Goal: Information Seeking & Learning: Check status

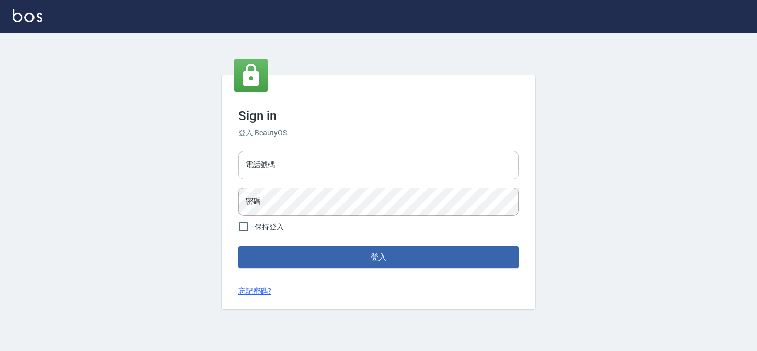
click at [320, 165] on input "電話號碼" at bounding box center [378, 165] width 280 height 28
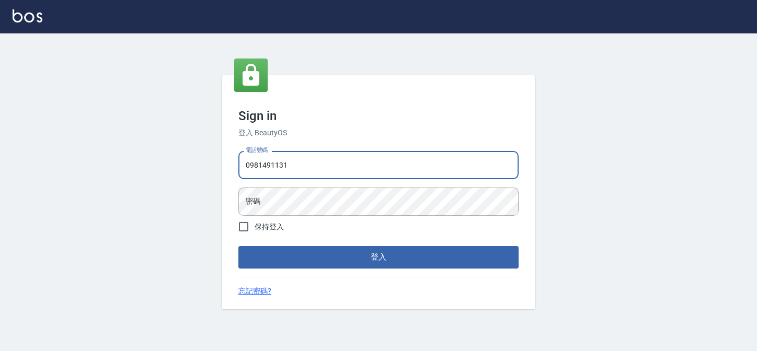
type input "0981491131"
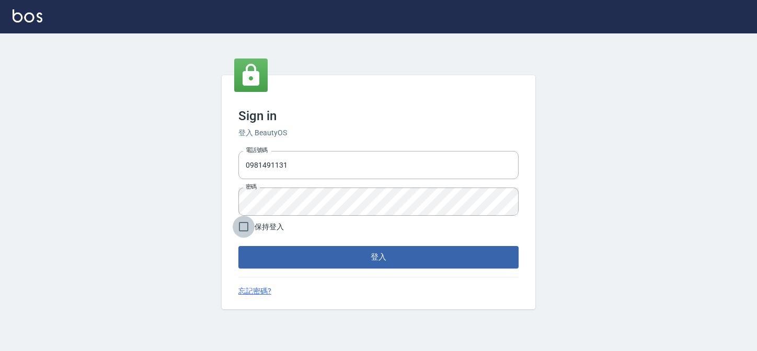
click at [250, 230] on input "保持登入" at bounding box center [244, 227] width 22 height 22
checkbox input "true"
click at [283, 250] on button "登入" at bounding box center [378, 257] width 280 height 22
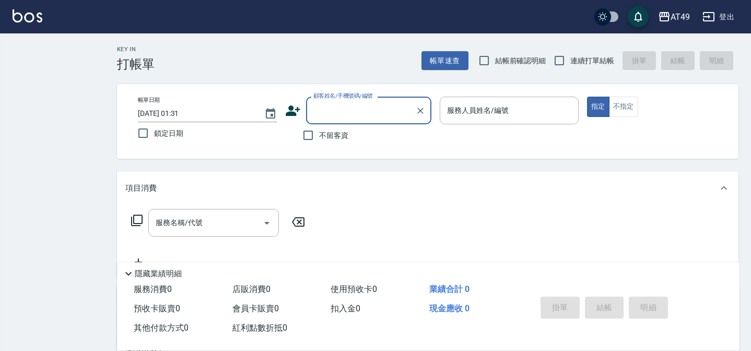
click at [679, 28] on div "AT49 登出" at bounding box center [375, 16] width 751 height 33
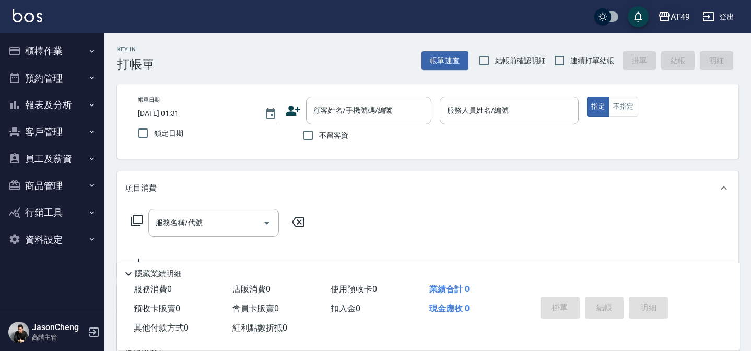
click at [673, 20] on div "AT49" at bounding box center [680, 16] width 19 height 13
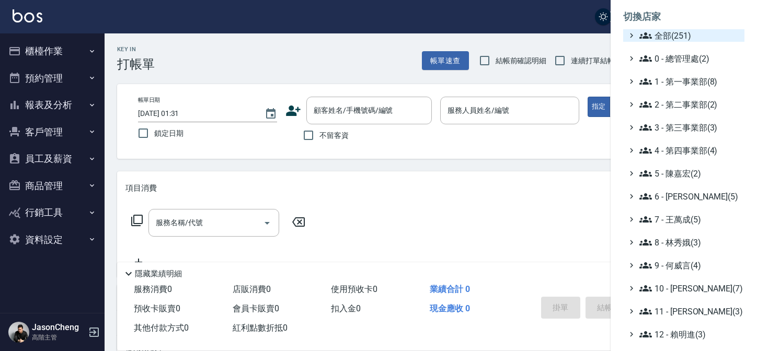
click at [687, 37] on span "全部(251)" at bounding box center [689, 35] width 101 height 13
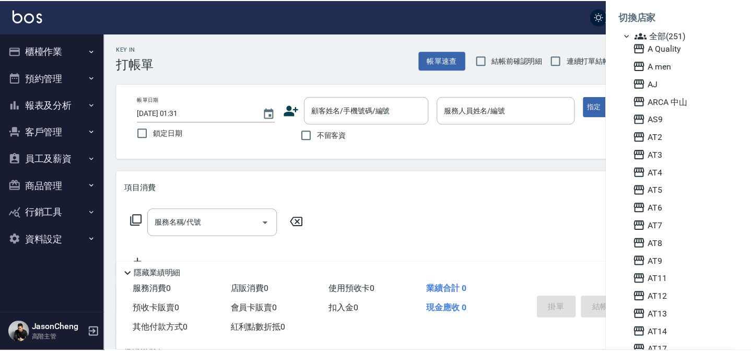
scroll to position [1027, 0]
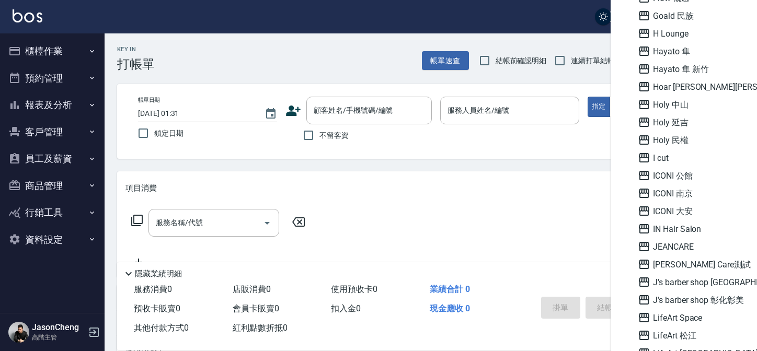
click at [61, 108] on div at bounding box center [378, 175] width 757 height 351
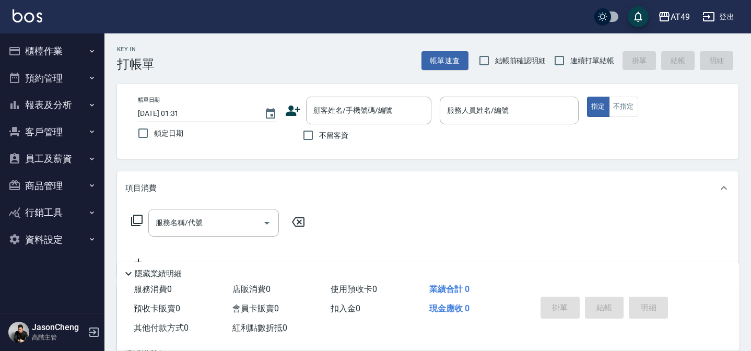
click at [51, 109] on button "報表及分析" at bounding box center [52, 104] width 96 height 27
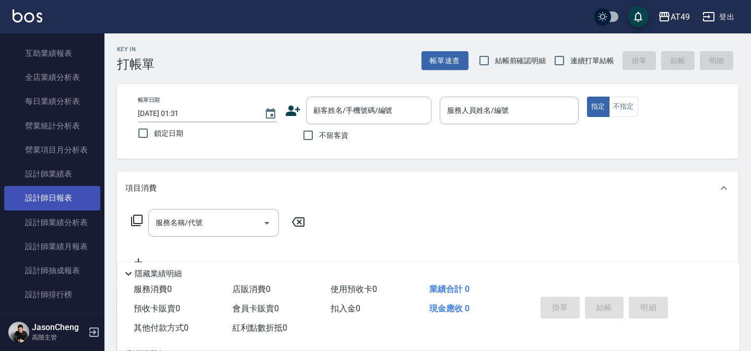
scroll to position [316, 0]
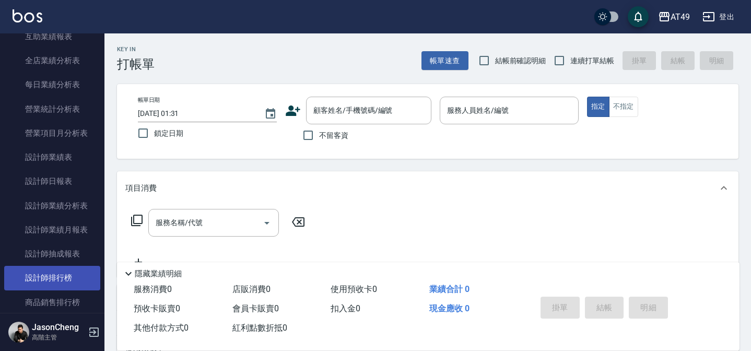
click at [66, 274] on link "設計師排行榜" at bounding box center [52, 278] width 96 height 24
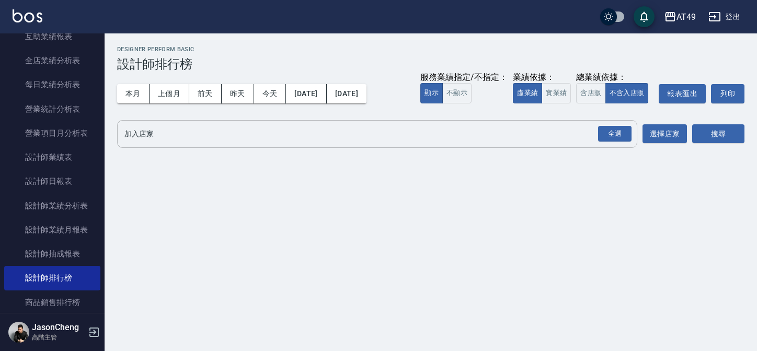
click at [303, 146] on div "全選 加入店家" at bounding box center [377, 134] width 520 height 28
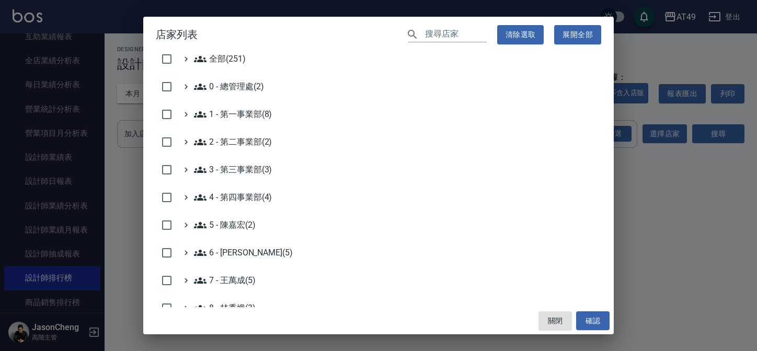
click at [433, 32] on input "text" at bounding box center [456, 34] width 62 height 15
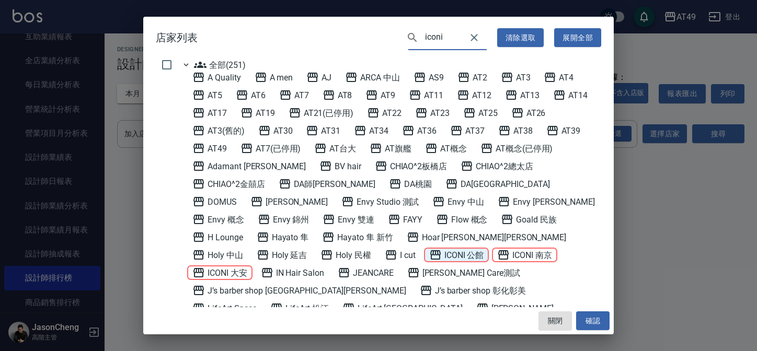
type input "iconi"
click at [484, 249] on 公館 "ICONI 公館" at bounding box center [456, 255] width 55 height 13
click at [247, 266] on 大安 "ICONI 大安" at bounding box center [219, 272] width 55 height 13
click at [497, 257] on 南京 "ICONI 南京" at bounding box center [524, 255] width 55 height 13
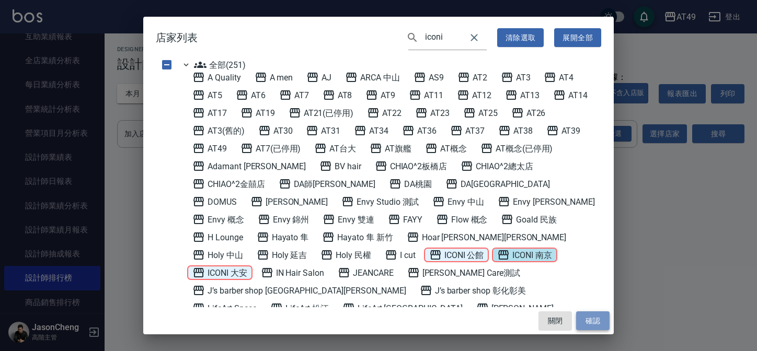
click at [599, 324] on button "確認" at bounding box center [592, 320] width 33 height 19
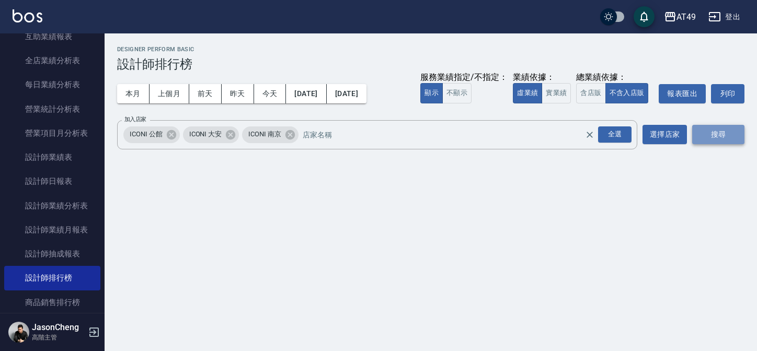
click at [715, 135] on button "搜尋" at bounding box center [718, 134] width 52 height 19
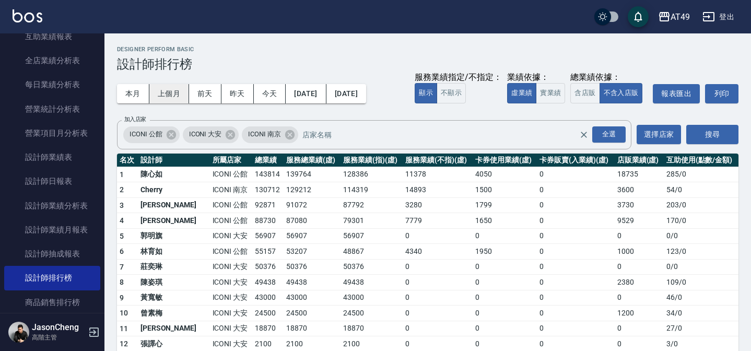
click at [172, 97] on button "上個月" at bounding box center [169, 93] width 40 height 19
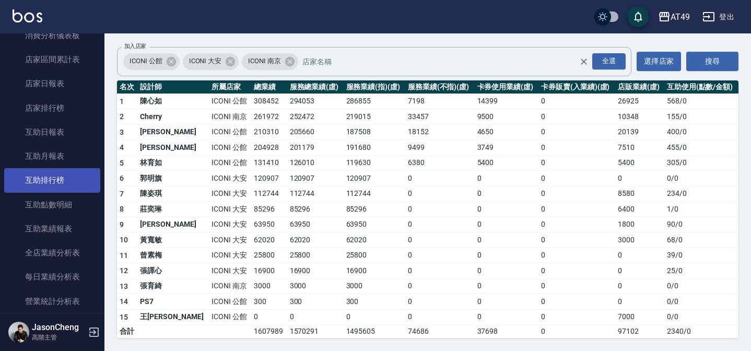
scroll to position [71, 0]
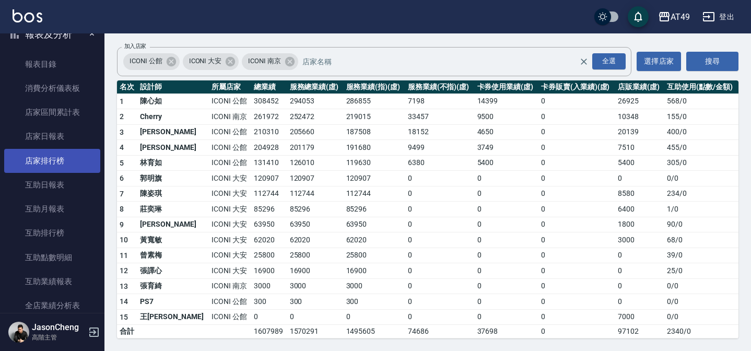
click at [56, 162] on link "店家排行榜" at bounding box center [52, 161] width 96 height 24
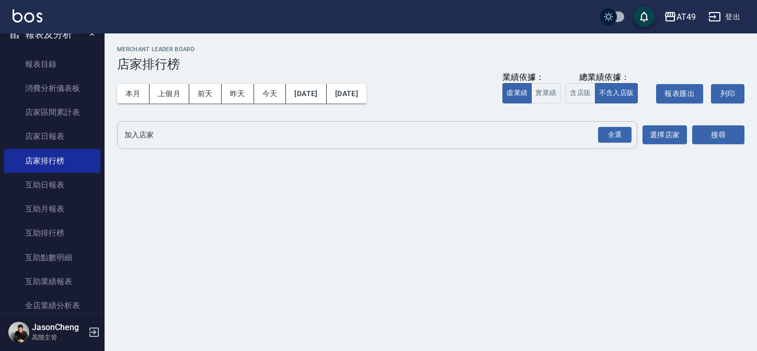
click at [255, 134] on input "加入店家" at bounding box center [369, 135] width 495 height 18
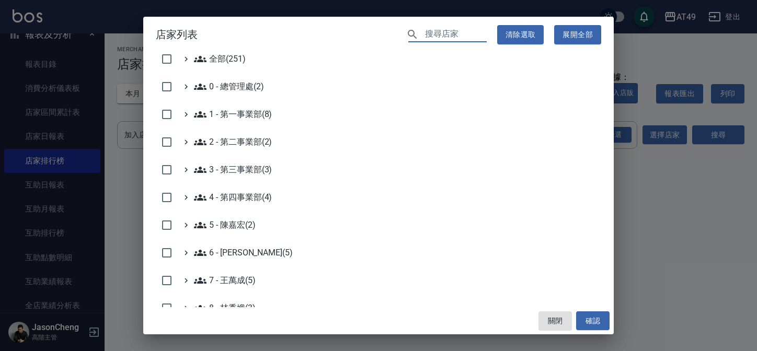
click at [437, 32] on input "text" at bounding box center [456, 34] width 62 height 15
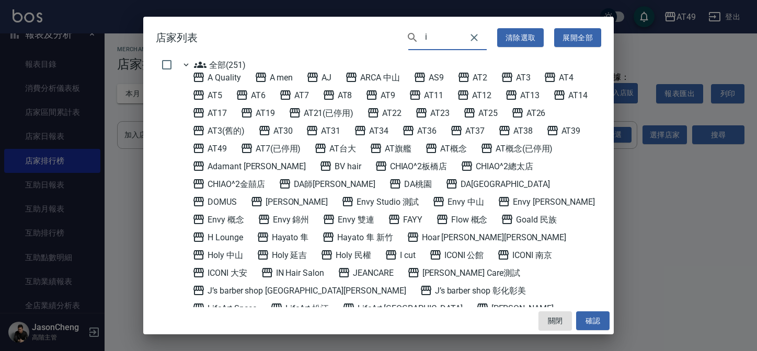
type input "i"
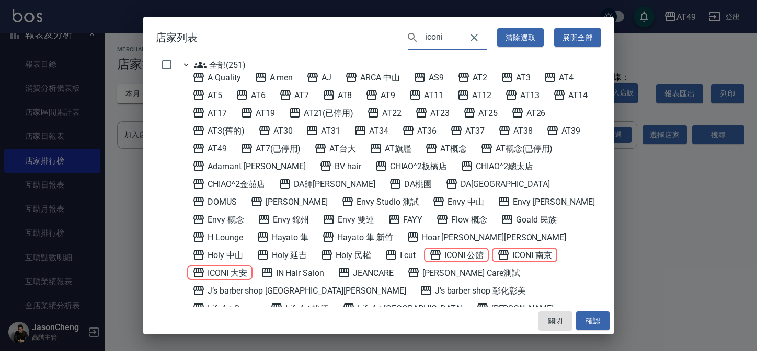
type input "iconi"
click at [484, 249] on 公館 "ICONI 公館" at bounding box center [456, 255] width 55 height 13
click at [247, 266] on 大安 "ICONI 大安" at bounding box center [219, 272] width 55 height 13
click at [497, 259] on 南京 "ICONI 南京" at bounding box center [524, 255] width 55 height 13
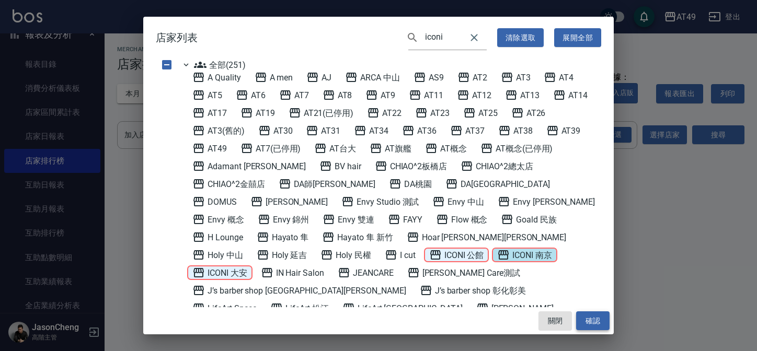
click at [588, 318] on button "確認" at bounding box center [592, 320] width 33 height 19
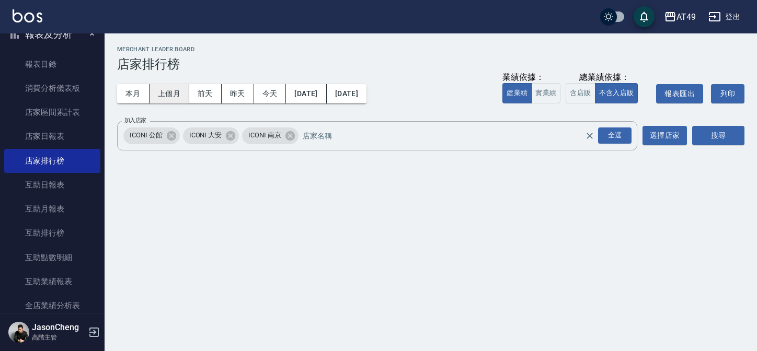
click at [168, 95] on button "上個月" at bounding box center [169, 93] width 40 height 19
